Goal: Information Seeking & Learning: Check status

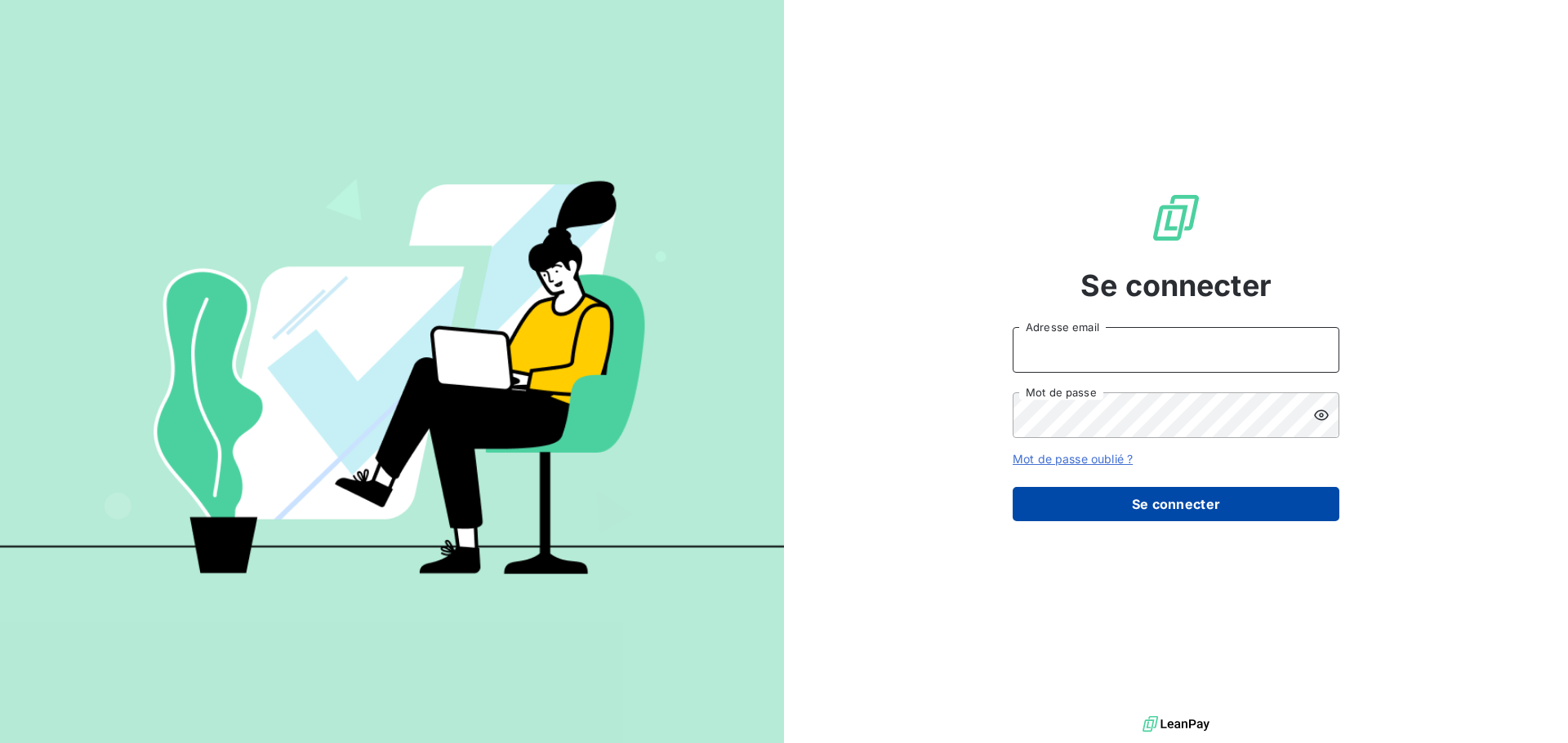
type input "[EMAIL_ADDRESS][DOMAIN_NAME]"
click at [1253, 503] on button "Se connecter" at bounding box center [1175, 504] width 327 height 34
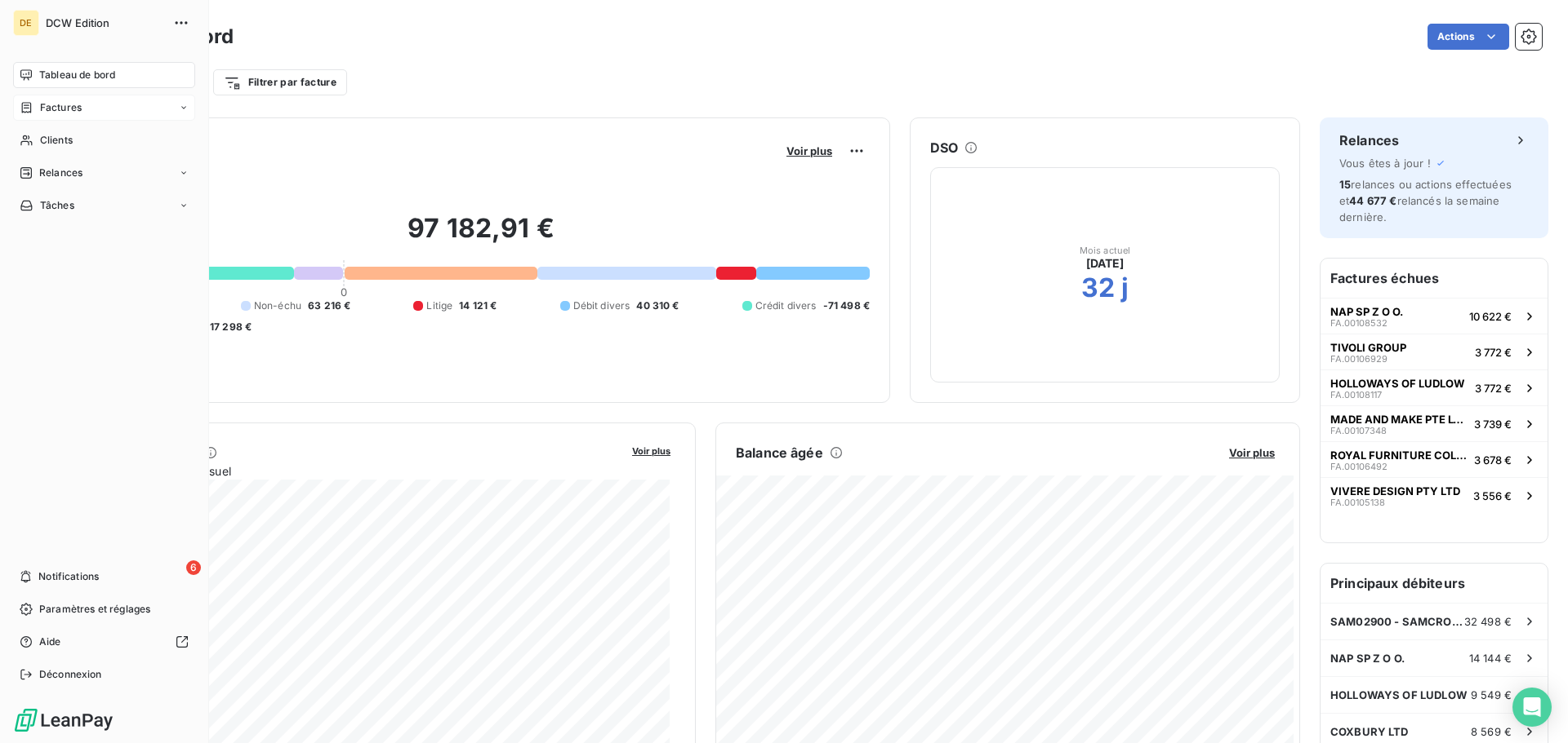
click at [73, 110] on span "Factures" at bounding box center [61, 107] width 42 height 14
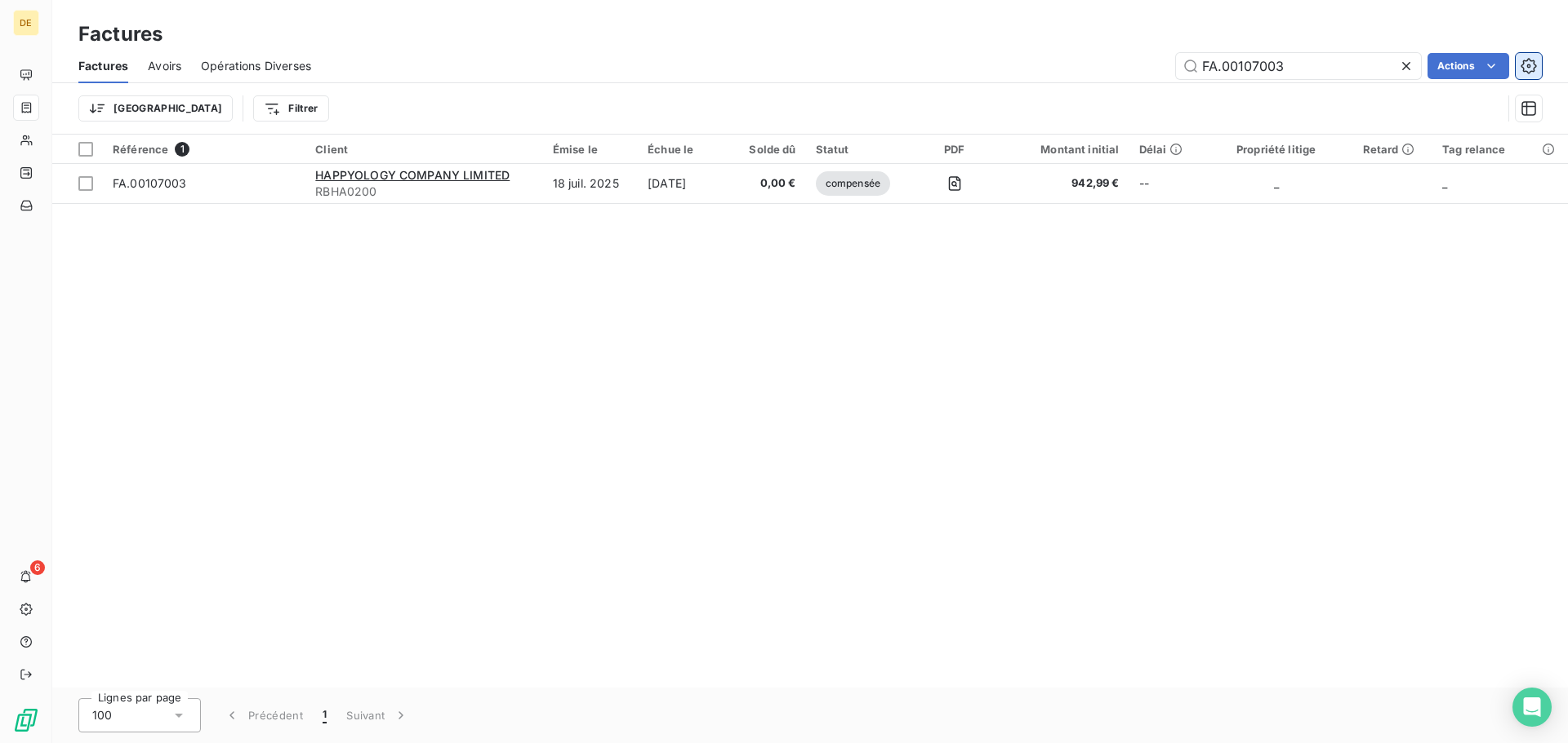
click at [1525, 66] on icon "button" at bounding box center [1528, 66] width 16 height 16
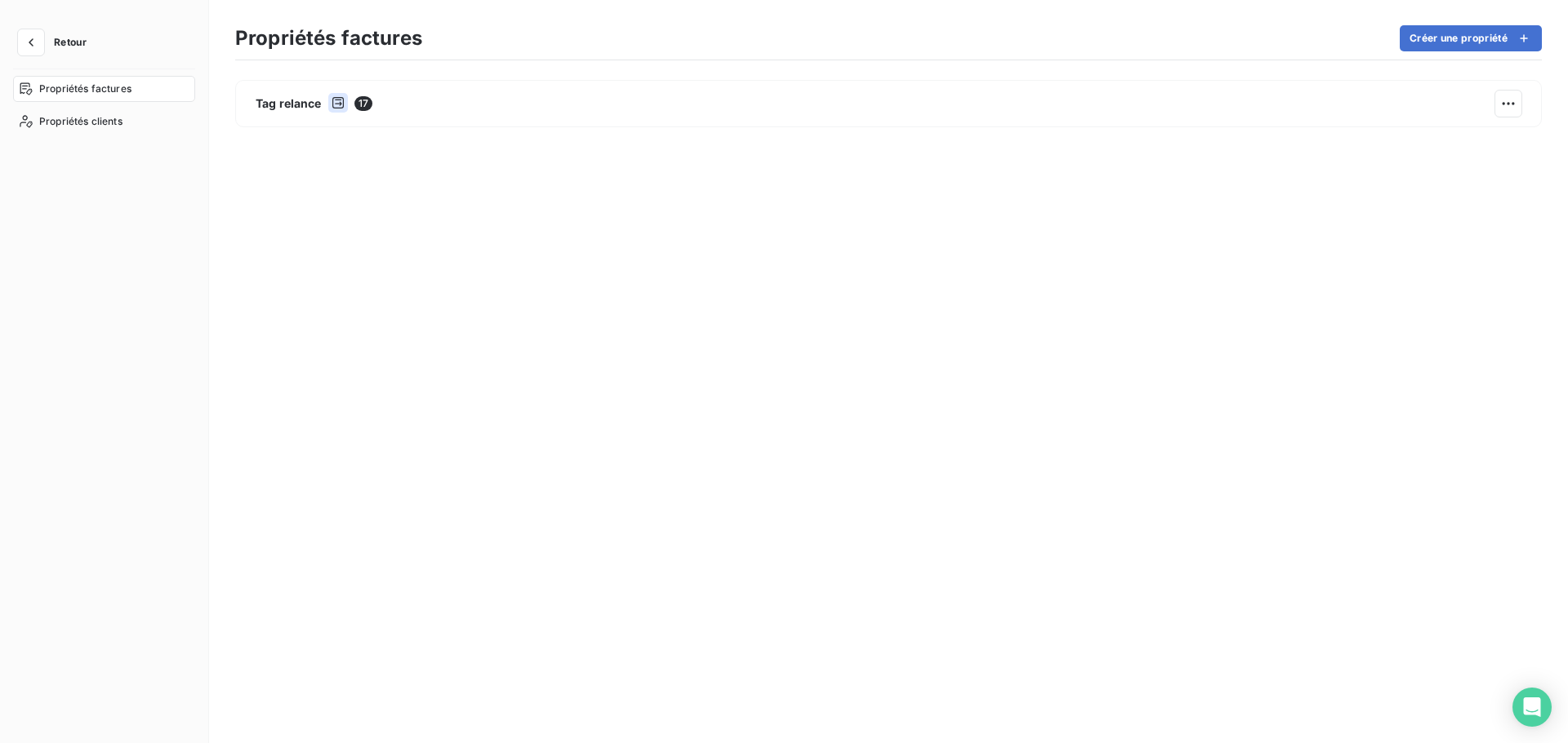
click at [67, 48] on span "Retour" at bounding box center [71, 42] width 32 height 10
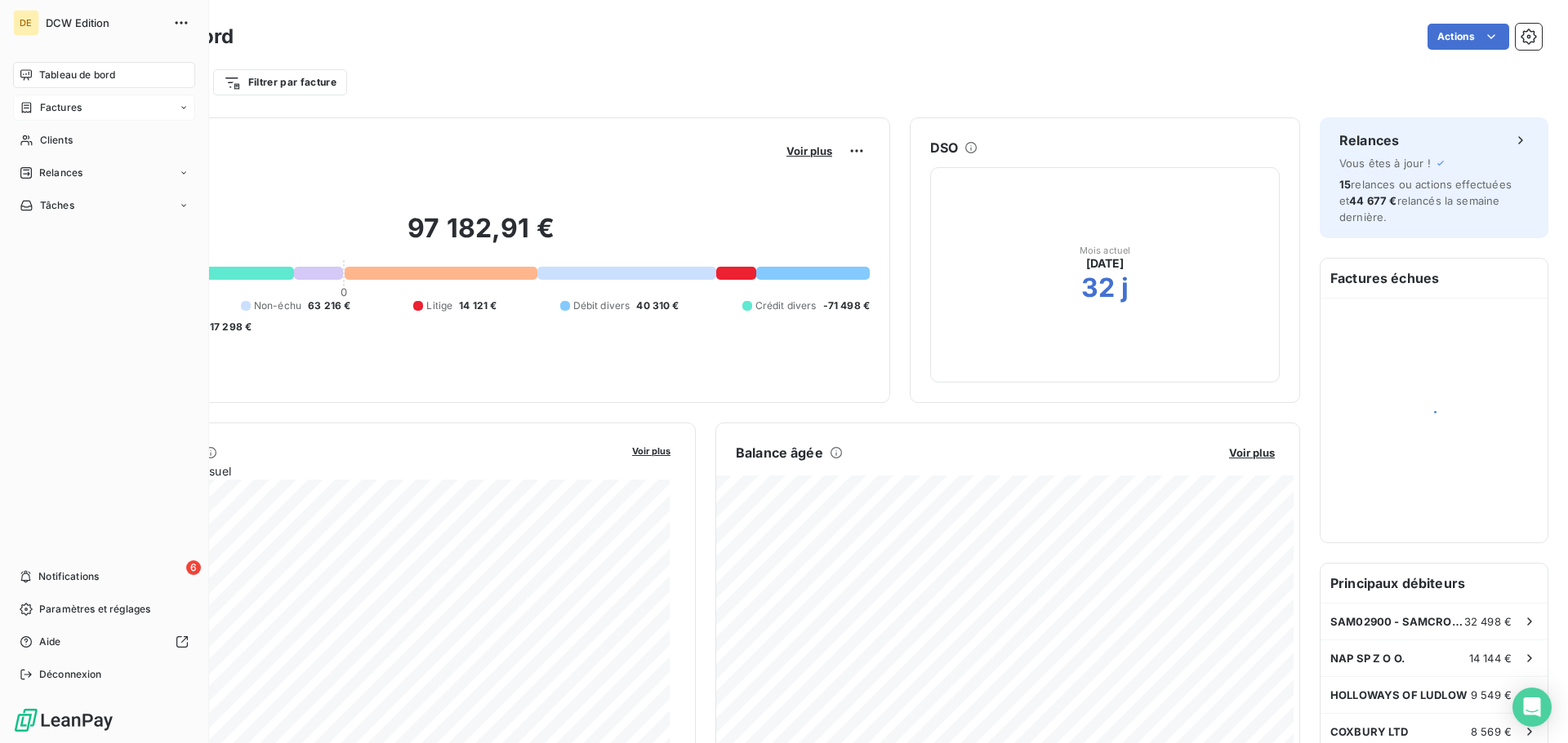
click at [71, 105] on span "Factures" at bounding box center [61, 107] width 42 height 14
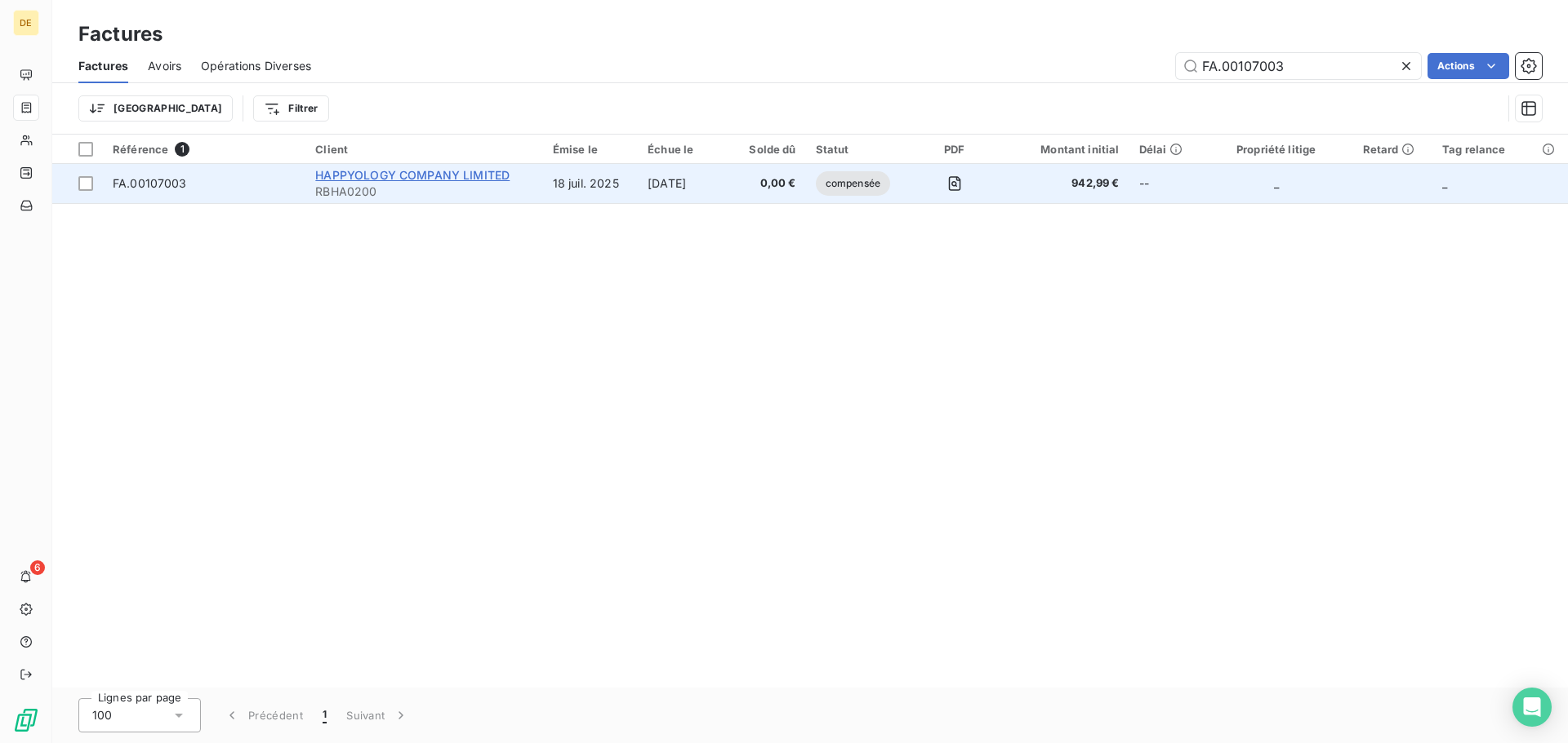
click at [387, 176] on span "HAPPYOLOGY COMPANY LIMITED" at bounding box center [413, 174] width 194 height 14
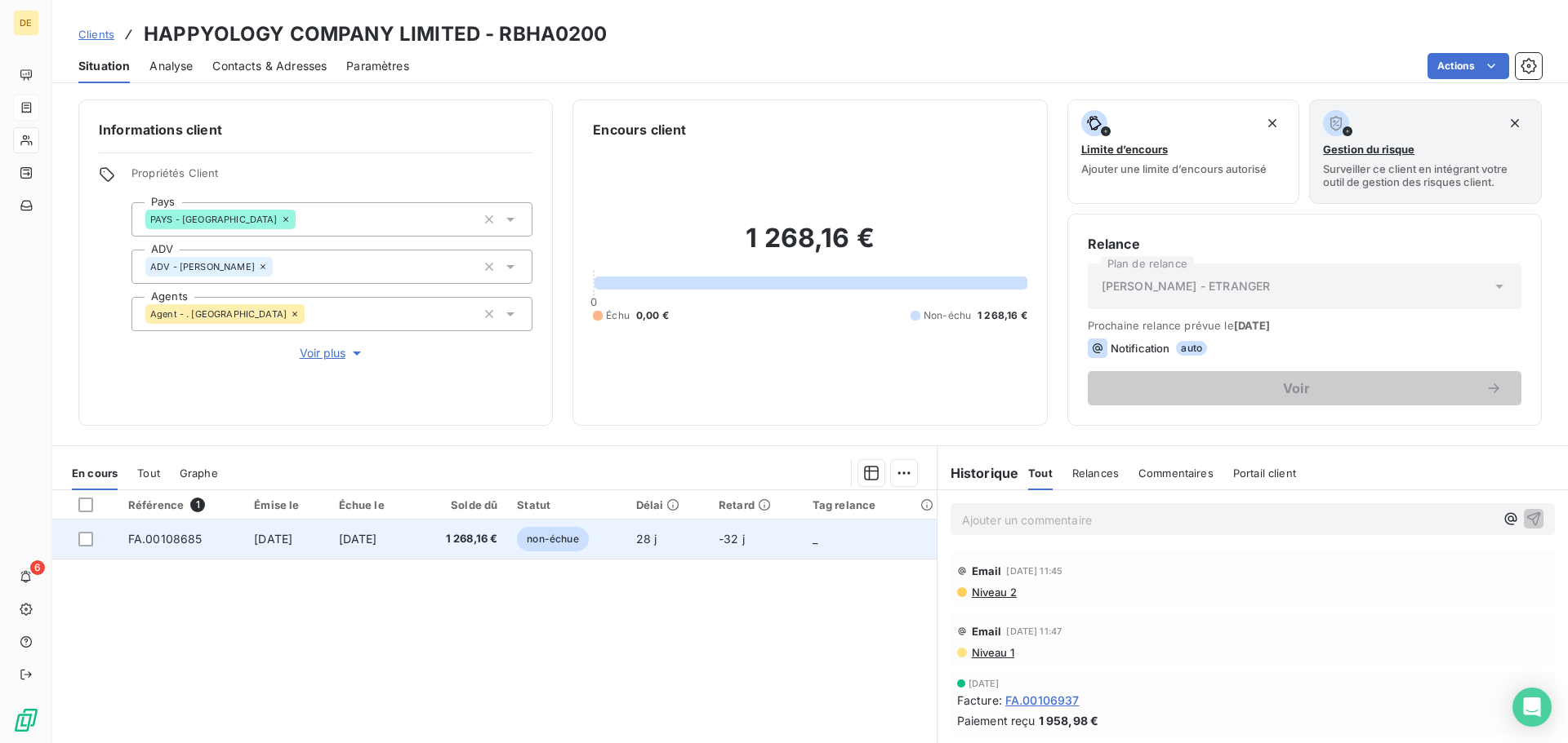
click at [154, 533] on span "FA.00108685" at bounding box center [165, 539] width 74 height 14
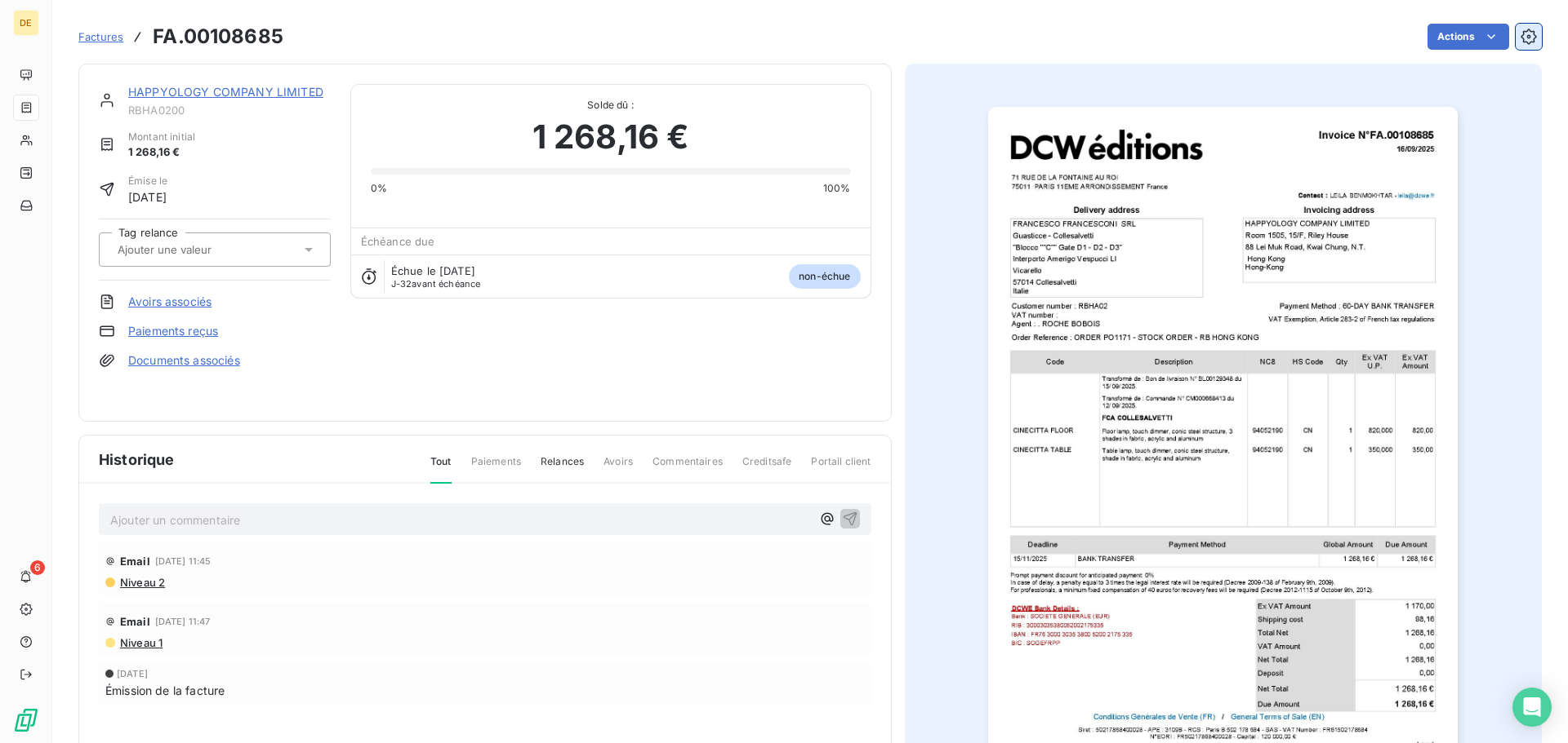
drag, startPoint x: 1372, startPoint y: 235, endPoint x: 1514, endPoint y: 39, distance: 242.0
click at [1520, 39] on icon "button" at bounding box center [1528, 36] width 16 height 16
click at [1456, 37] on html "DE 6 Factures FA.00108685 Actions HAPPYOLOGY COMPANY LIMITED RBHA0200 Montant i…" at bounding box center [784, 372] width 1568 height 743
click at [1497, 530] on html "DE 6 Factures FA.00108685 Actions HAPPYOLOGY COMPANY LIMITED RBHA0200 Montant i…" at bounding box center [784, 372] width 1568 height 743
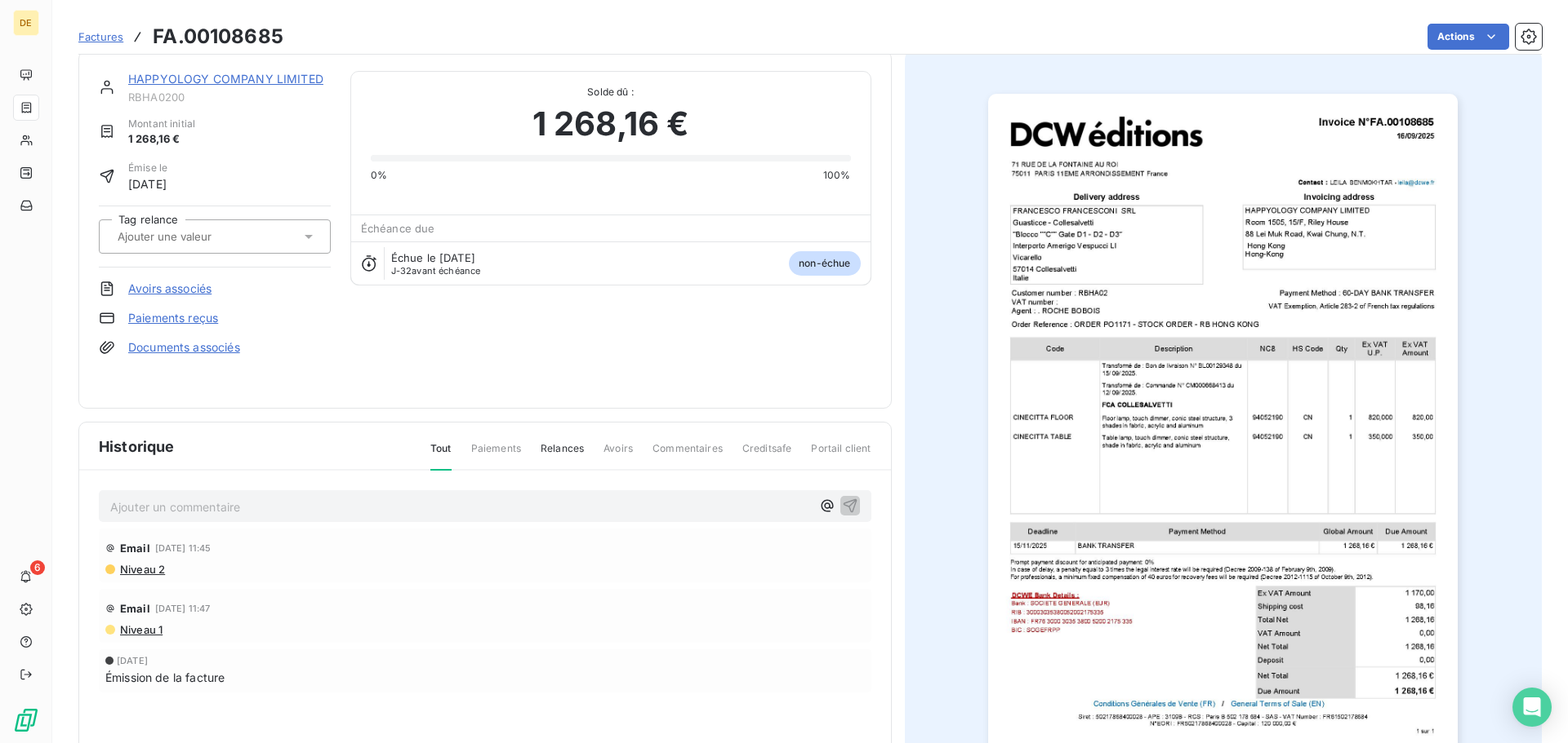
scroll to position [98, 0]
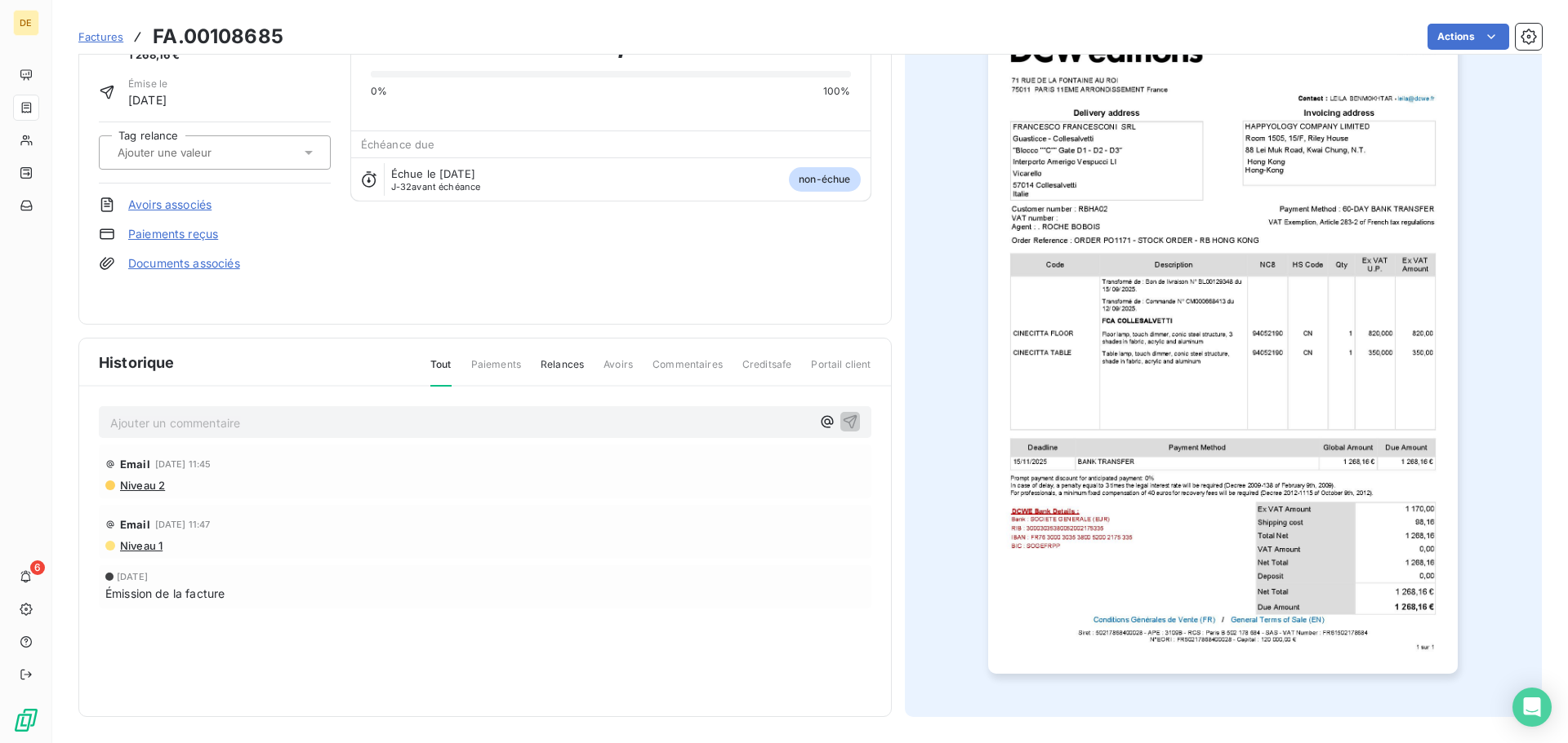
click at [1175, 443] on img "button" at bounding box center [1223, 341] width 470 height 664
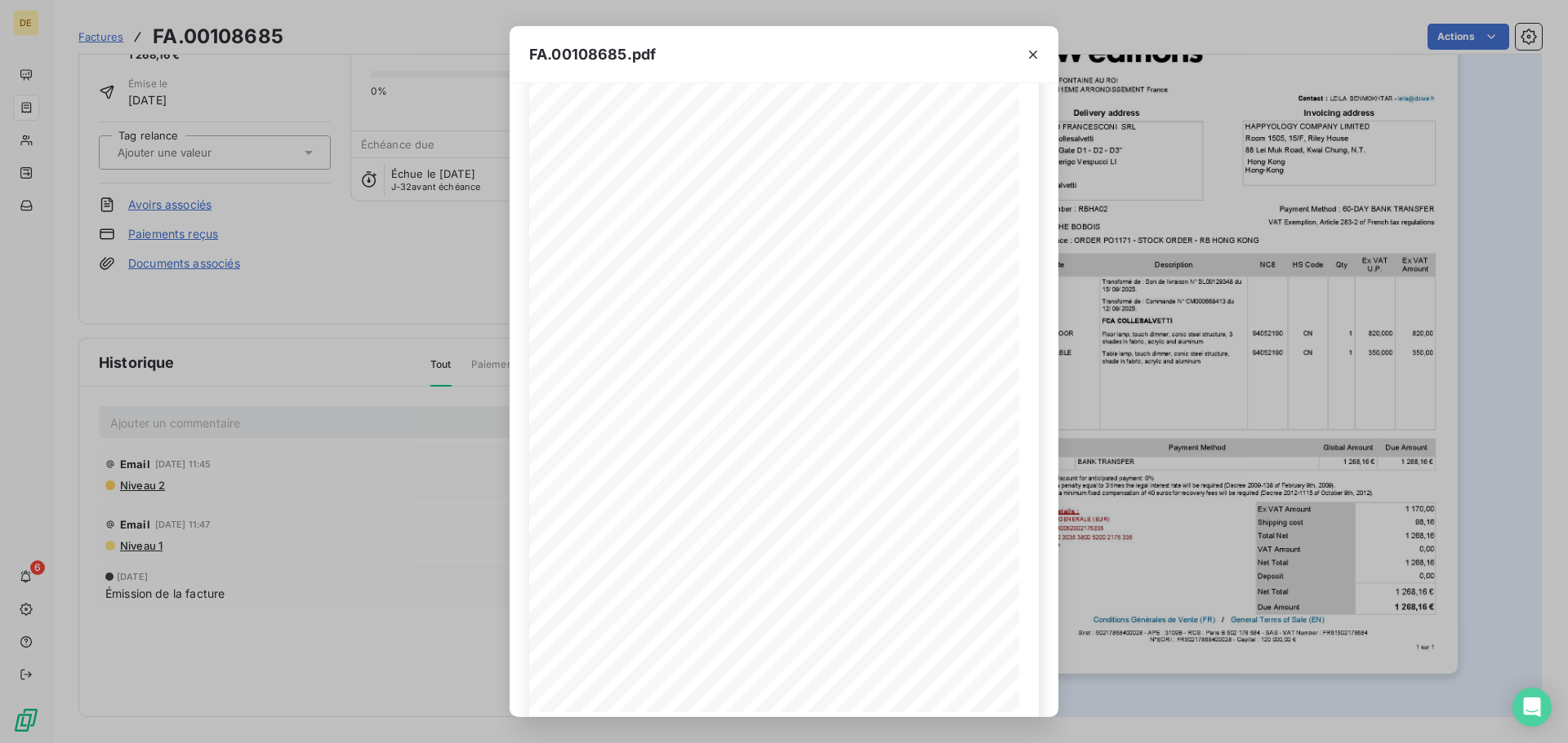
scroll to position [78, 0]
